Goal: Check status: Check status

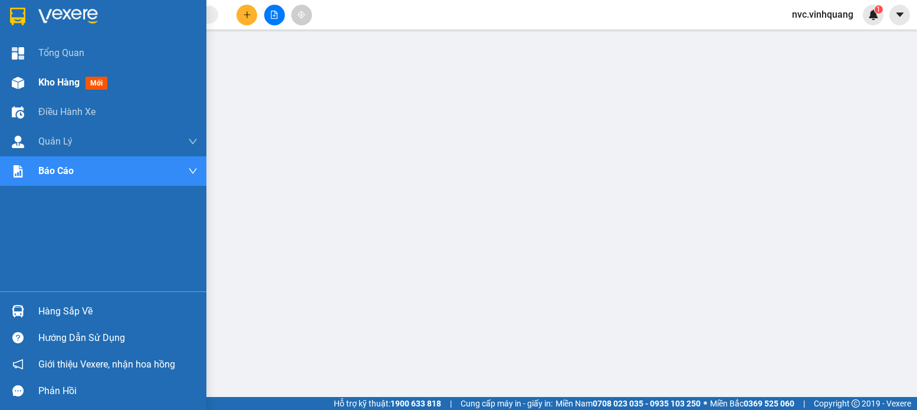
click at [67, 83] on span "Kho hàng" at bounding box center [58, 82] width 41 height 11
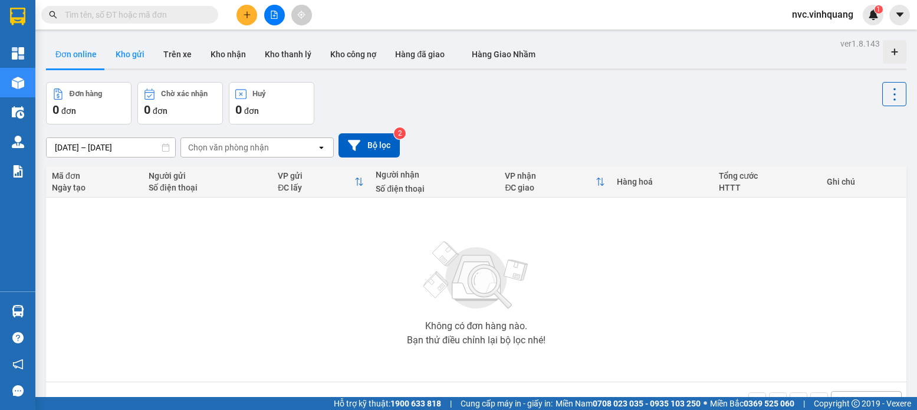
click at [135, 53] on button "Kho gửi" at bounding box center [130, 54] width 48 height 28
type input "[DATE] – [DATE]"
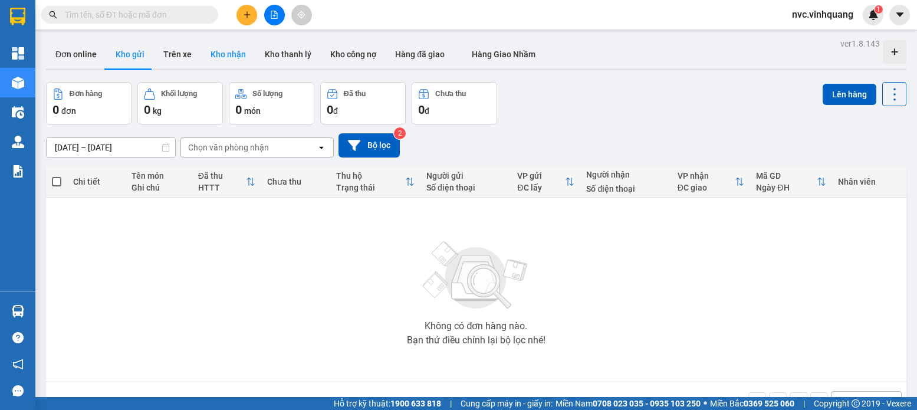
click at [223, 57] on button "Kho nhận" at bounding box center [228, 54] width 54 height 28
